Goal: Check status: Check status

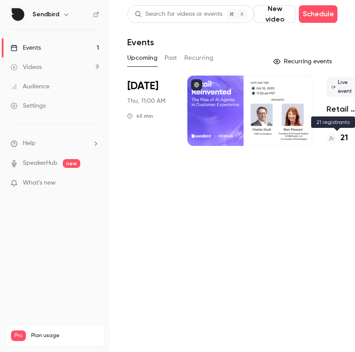
click at [338, 140] on div "21" at bounding box center [338, 138] width 22 height 12
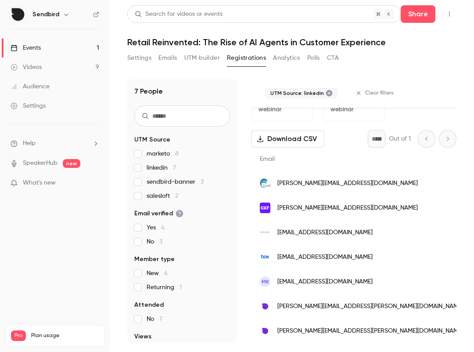
scroll to position [36, 0]
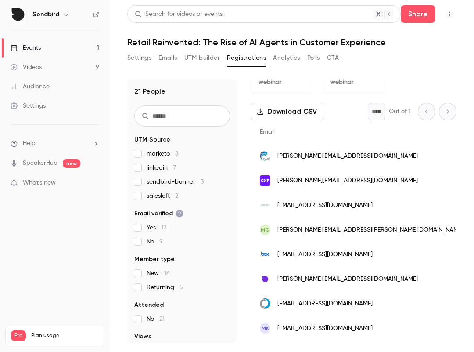
click at [140, 185] on label "sendbird-banner 3" at bounding box center [182, 181] width 96 height 9
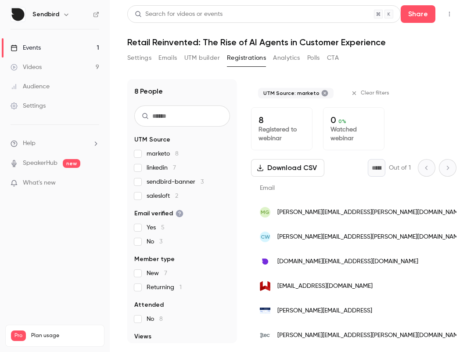
scroll to position [0, 68]
click at [321, 94] on icon at bounding box center [324, 93] width 7 height 7
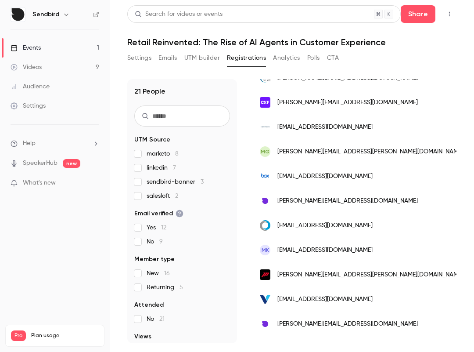
scroll to position [0, 0]
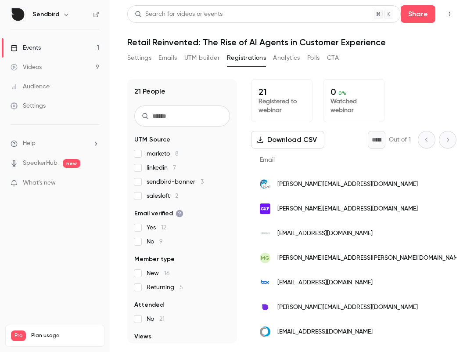
click at [244, 105] on div "21 People UTM Source marketo 8 linkedin 7 sendbird-banner 3 salesloft 2 Email v…" at bounding box center [291, 211] width 329 height 264
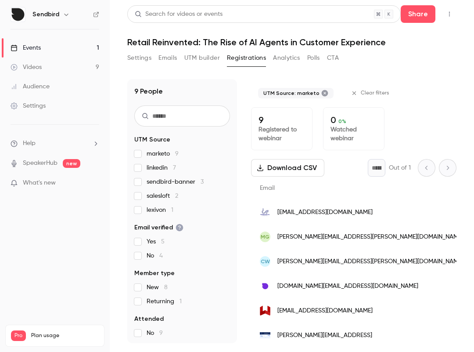
click at [243, 86] on div "9 People UTM Source marketo 9 linkedin 7 sendbird-banner 3 salesloft 2 lexivon …" at bounding box center [291, 211] width 329 height 264
click at [243, 131] on div "9 People UTM Source marketo 9 linkedin 7 sendbird-banner 3 salesloft 2 lexivon …" at bounding box center [291, 211] width 329 height 264
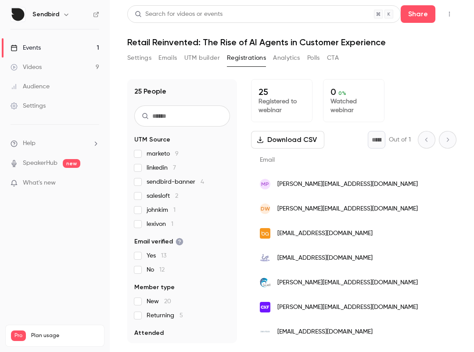
click at [227, 72] on div "25 People UTM Source marketo 9 linkedin 7 sendbird-banner 4 salesloft 2 johnkim…" at bounding box center [291, 206] width 329 height 274
click at [204, 71] on div "25 People UTM Source marketo 9 linkedin 7 sendbird-banner 4 salesloft 2 johnkim…" at bounding box center [291, 206] width 329 height 274
click at [400, 89] on div "25 Registered to webinar 0 0 % Watched webinar" at bounding box center [354, 100] width 206 height 43
click at [408, 83] on div "25 Registered to webinar 0 0 % Watched webinar" at bounding box center [354, 100] width 206 height 43
click at [409, 98] on div "25 Registered to webinar 0 0 % Watched webinar" at bounding box center [354, 100] width 206 height 43
